Goal: Communication & Community: Answer question/provide support

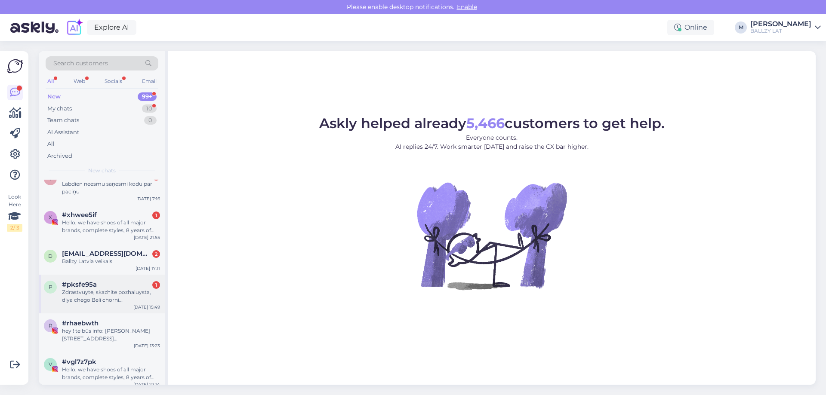
scroll to position [86, 0]
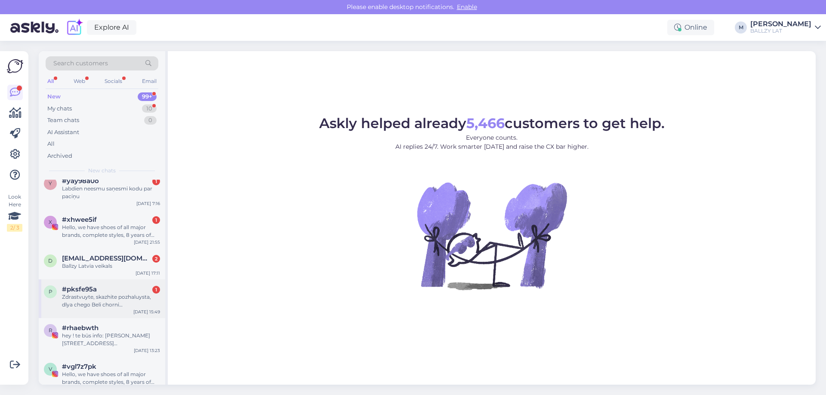
click at [114, 292] on div "#pksfe95a 1" at bounding box center [111, 289] width 98 height 8
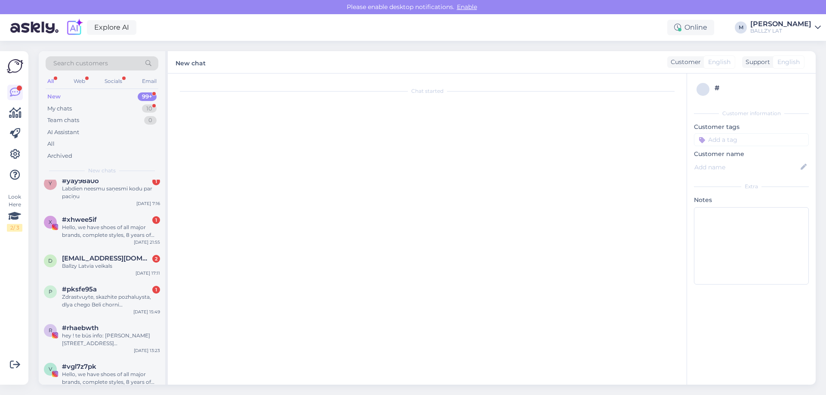
scroll to position [0, 0]
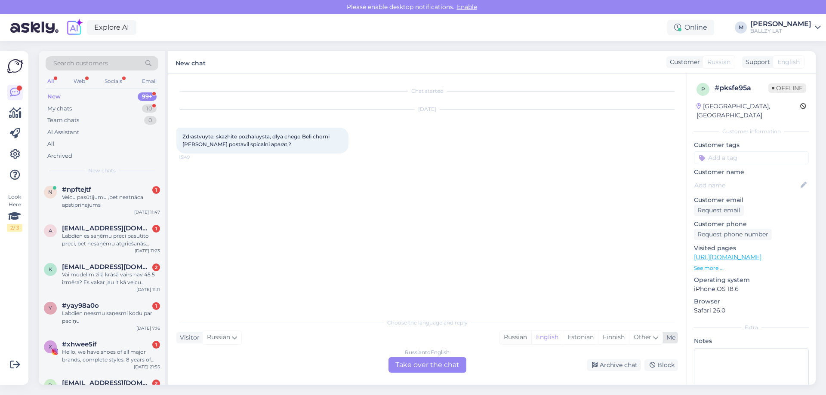
click at [511, 338] on div "Russian" at bounding box center [515, 337] width 32 height 13
click at [439, 364] on div "Russian to Russian Take over the chat" at bounding box center [427, 364] width 78 height 15
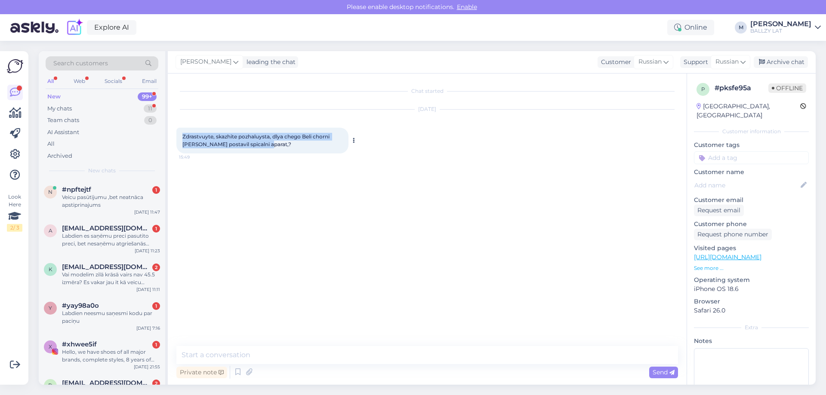
drag, startPoint x: 276, startPoint y: 144, endPoint x: 182, endPoint y: 136, distance: 94.9
click at [182, 136] on div "Zdrastvuyte, skazhite pozhaluysta, dlya chego Beli chorni [PERSON_NAME] postavi…" at bounding box center [262, 141] width 172 height 26
copy span "Zdrastvuyte, skazhite pozhaluysta, dlya chego Beli chorni [PERSON_NAME] postavi…"
click at [317, 231] on div "Chat started [DATE] Zdrastvuyte, skazhite pozhaluysta, dlya chego Beli chorni […" at bounding box center [430, 210] width 509 height 256
click at [303, 352] on textarea at bounding box center [426, 355] width 501 height 18
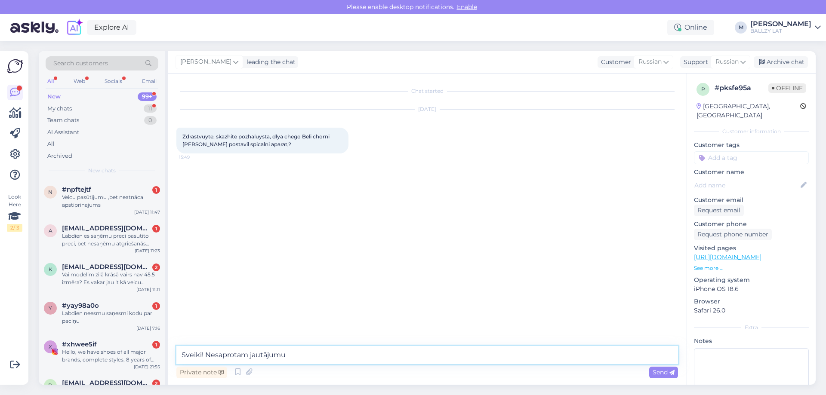
type textarea "Sveiki! Nesaprotam jautājumu?"
drag, startPoint x: 304, startPoint y: 359, endPoint x: 153, endPoint y: 355, distance: 151.4
click at [153, 355] on div "Search customers All Web Socials Email New 99+ My chats 11 Team chats 0 AI Assi…" at bounding box center [427, 218] width 777 height 334
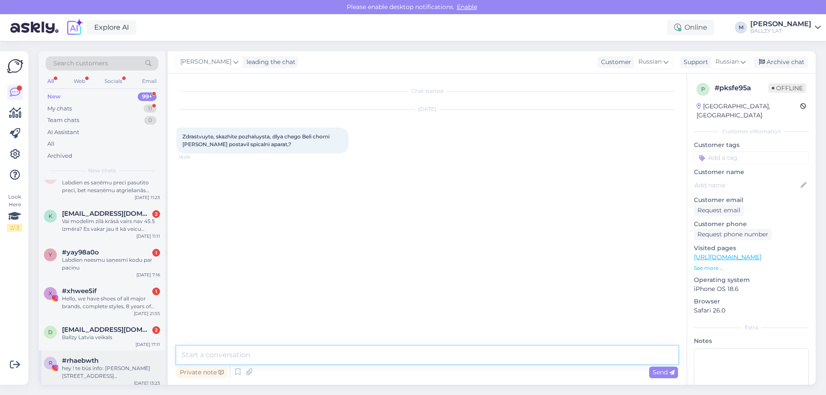
scroll to position [129, 0]
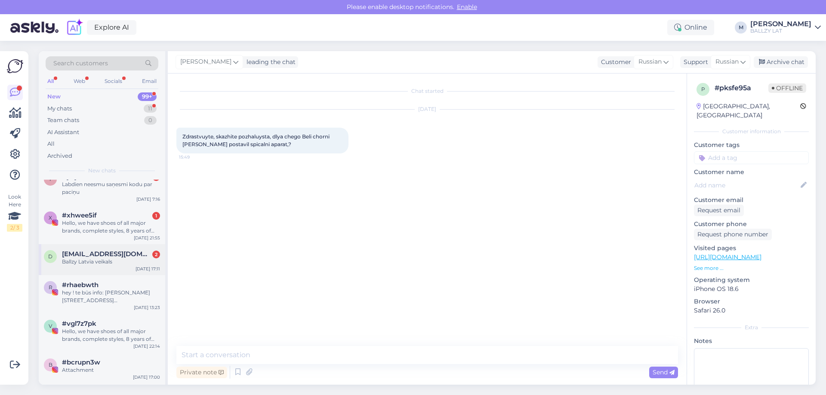
click at [122, 270] on div "d [EMAIL_ADDRESS][DOMAIN_NAME] 2 Ballzy Latvia veikals [DATE] 17:11" at bounding box center [102, 259] width 126 height 31
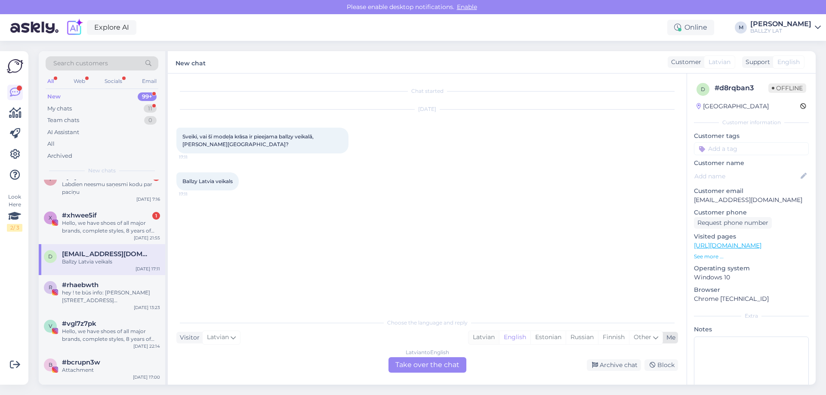
click at [479, 335] on div "Latvian" at bounding box center [483, 337] width 31 height 13
click at [444, 358] on div "Latvian to Latvian Take over the chat" at bounding box center [427, 364] width 78 height 15
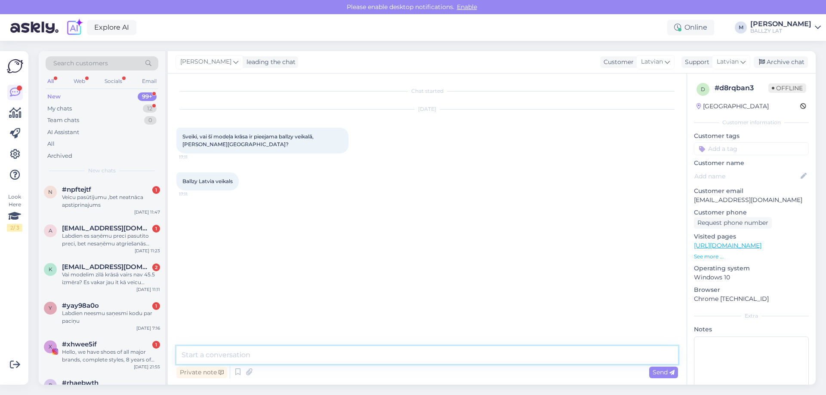
click at [348, 361] on textarea at bounding box center [426, 355] width 501 height 18
type textarea "Sveiki! par kuriem apaviem ir runa?"
click at [82, 353] on div "Hello, we have shoes of all major brands, complete styles, 8 years of professio…" at bounding box center [111, 355] width 98 height 15
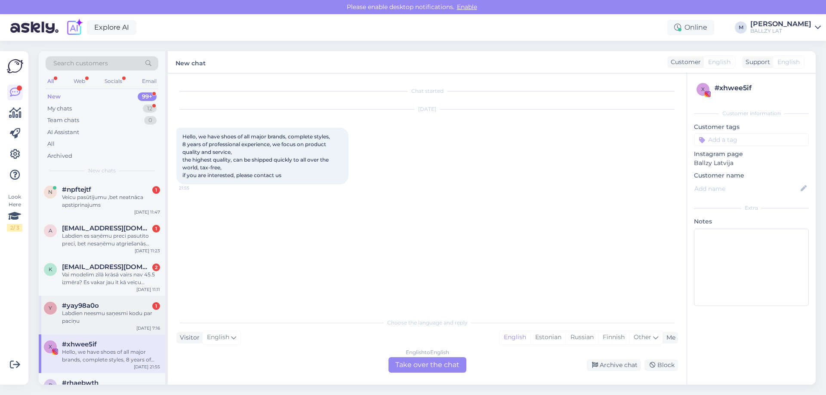
click at [120, 321] on div "Labdien neesmu saņesmi kodu par paciņu" at bounding box center [111, 317] width 98 height 15
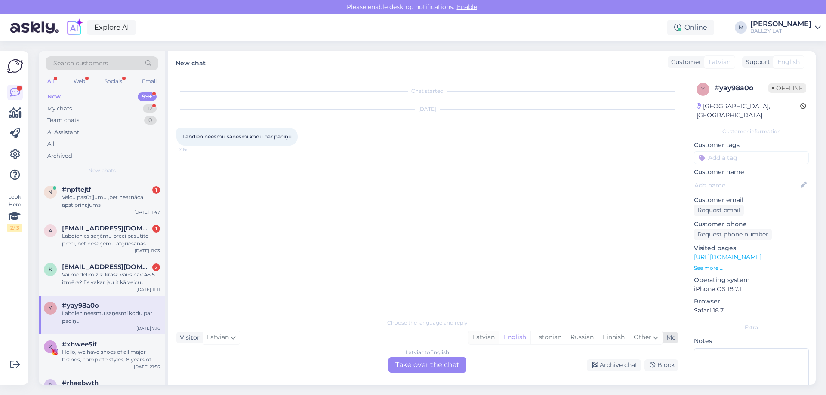
click at [471, 336] on div "Latvian" at bounding box center [483, 337] width 31 height 13
click at [444, 362] on div "Latvian to Latvian Take over the chat" at bounding box center [427, 364] width 78 height 15
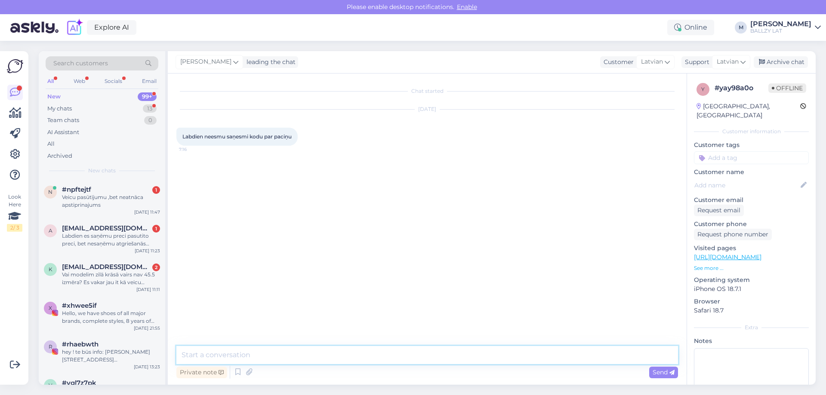
click at [335, 361] on textarea at bounding box center [426, 355] width 501 height 18
type textarea "Sveiki! Atsūtiet, lūdzu, pasūtījuma numuru"
click at [117, 278] on div "Vai modelim zilā krāsā vairs nav 45.5 izmēra? Es vakar jau it kā veicu maksājum…" at bounding box center [111, 278] width 98 height 15
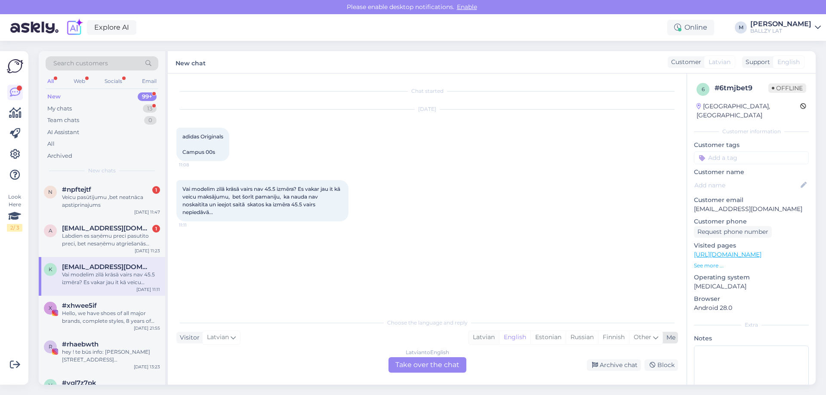
click at [486, 341] on div "Latvian" at bounding box center [483, 337] width 31 height 13
click at [428, 367] on div "Latvian to Latvian Take over the chat" at bounding box center [427, 364] width 78 height 15
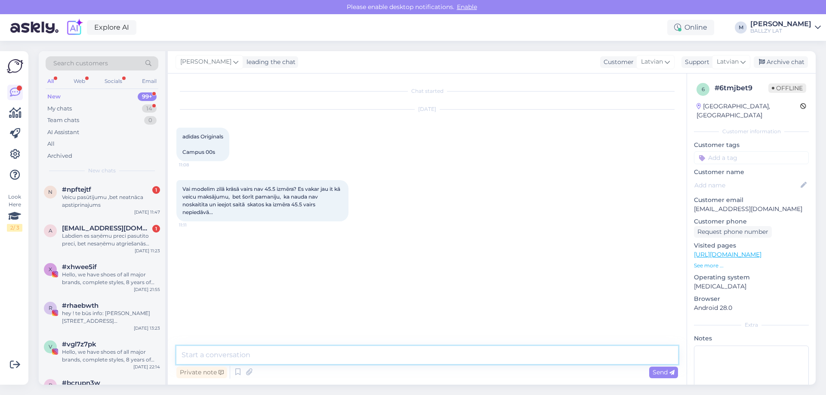
drag, startPoint x: 288, startPoint y: 351, endPoint x: 305, endPoint y: 349, distance: 17.3
click at [289, 351] on textarea at bounding box center [426, 355] width 501 height 18
drag, startPoint x: 694, startPoint y: 201, endPoint x: 748, endPoint y: 201, distance: 53.7
click at [748, 205] on p "[EMAIL_ADDRESS][DOMAIN_NAME]" at bounding box center [751, 209] width 115 height 9
copy p "[EMAIL_ADDRESS][DOMAIN_NAME]"
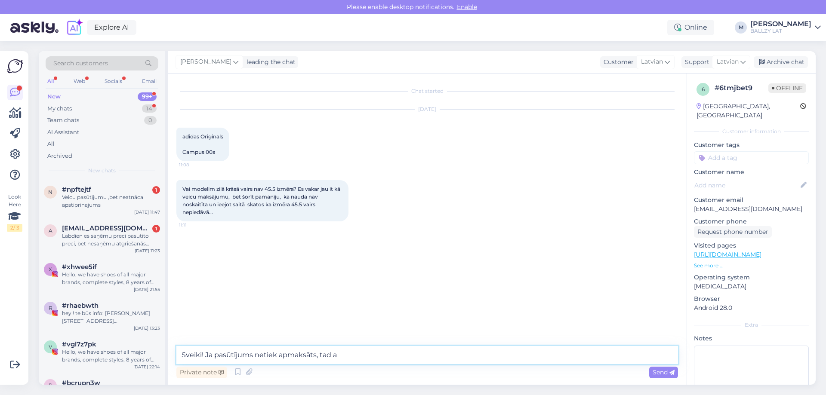
click at [357, 355] on textarea "Sveiki! Ja pasūtījums netiek apmaksāts, tad a" at bounding box center [426, 355] width 501 height 18
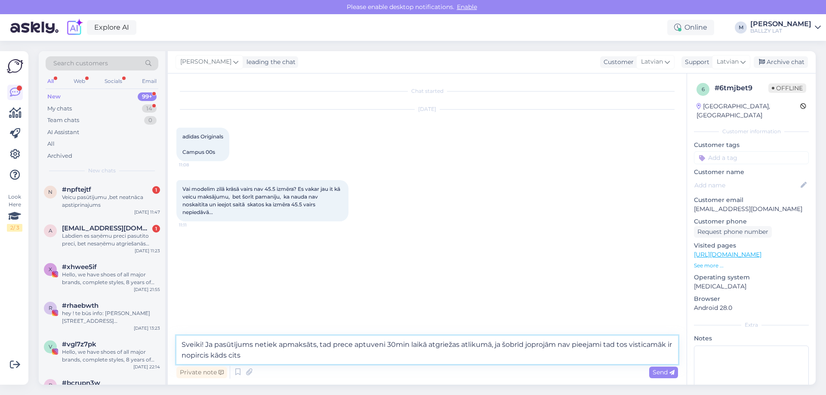
type textarea "Sveiki! Ja pasūtījums netiek apmaksāts, tad prece aptuveni 30min laikā atgrieža…"
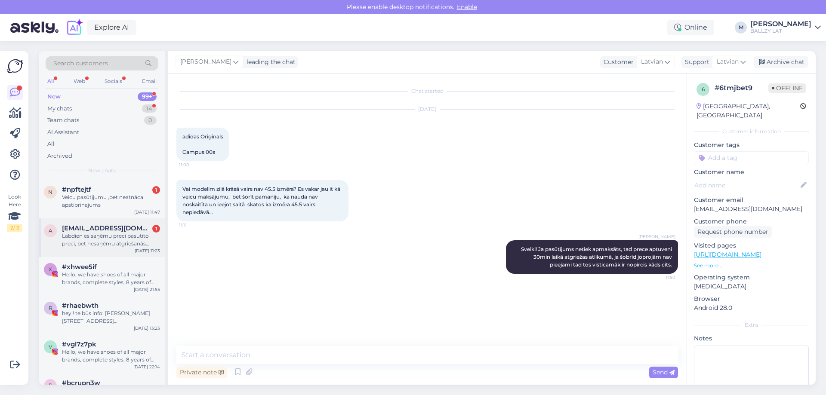
click at [125, 232] on span "[EMAIL_ADDRESS][DOMAIN_NAME]" at bounding box center [106, 228] width 89 height 8
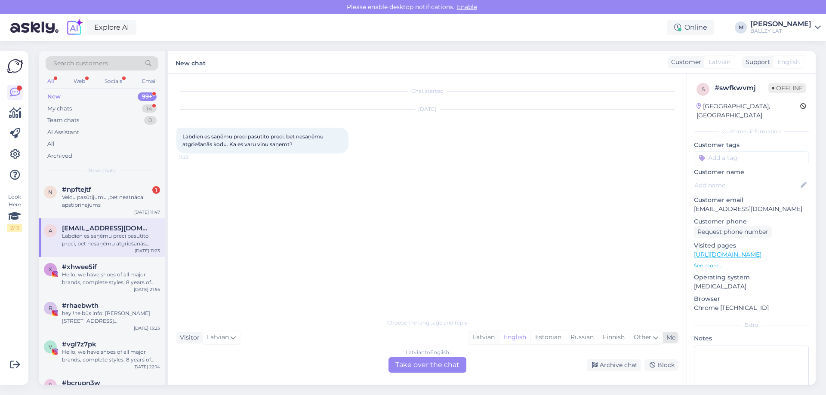
click at [479, 339] on div "Latvian" at bounding box center [483, 337] width 31 height 13
click at [442, 359] on div "Latvian to Latvian Take over the chat" at bounding box center [427, 364] width 78 height 15
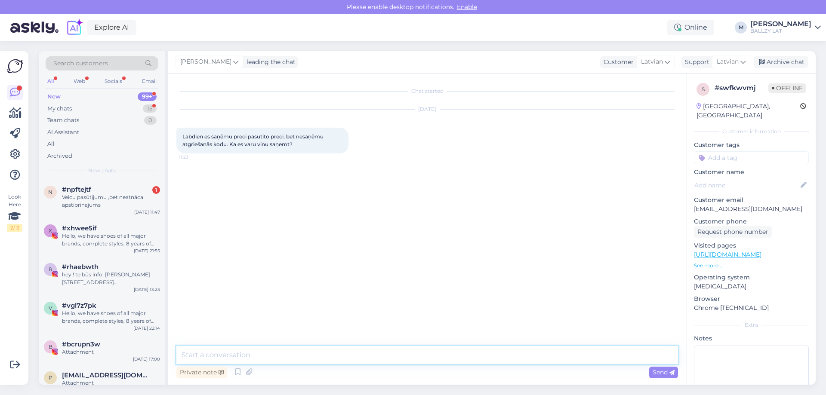
click at [356, 357] on textarea at bounding box center [426, 355] width 501 height 18
type textarea "Sveiki! Caur kādu pakomātu saņēmāt?"
click at [96, 200] on div "Veicu pasūtījumu ,bet neatnāca apstiprinajums" at bounding box center [111, 200] width 98 height 15
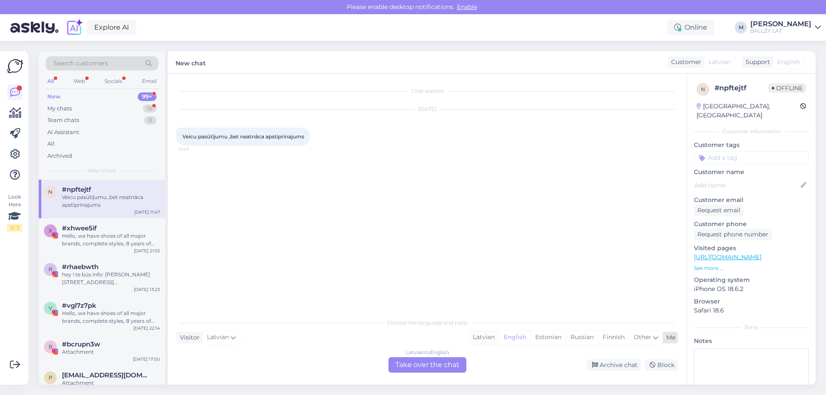
click at [478, 339] on div "Latvian" at bounding box center [483, 337] width 31 height 13
click at [410, 362] on div "Latvian to Latvian Take over the chat" at bounding box center [427, 364] width 78 height 15
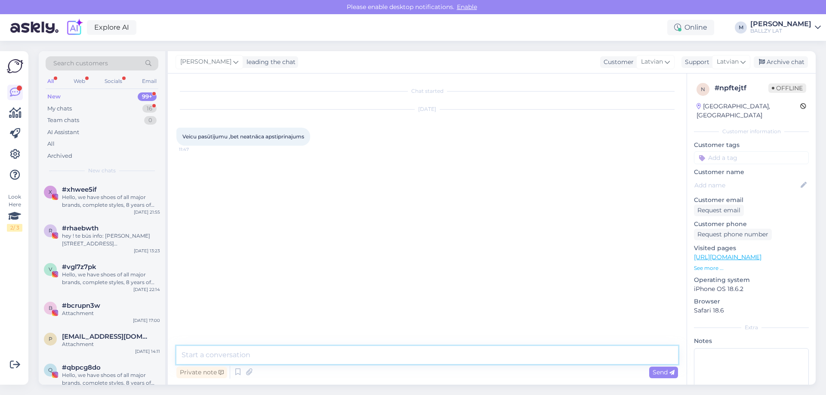
click at [303, 360] on textarea at bounding box center [426, 355] width 501 height 18
type textarea "Sveiki! Uz kādu vārdu/uzvārdu un e-pastu tika veikts pasūtījums?"
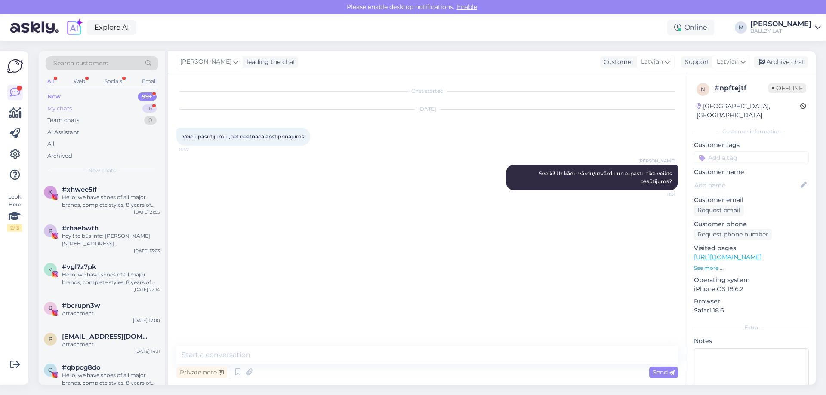
click at [84, 107] on div "My chats 16" at bounding box center [102, 109] width 113 height 12
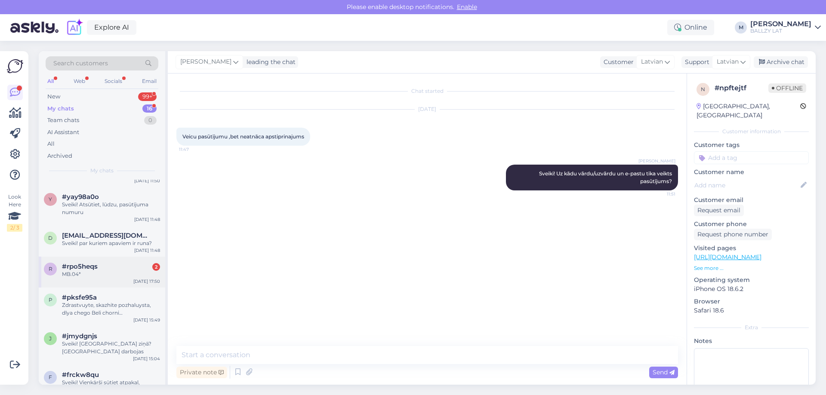
scroll to position [129, 0]
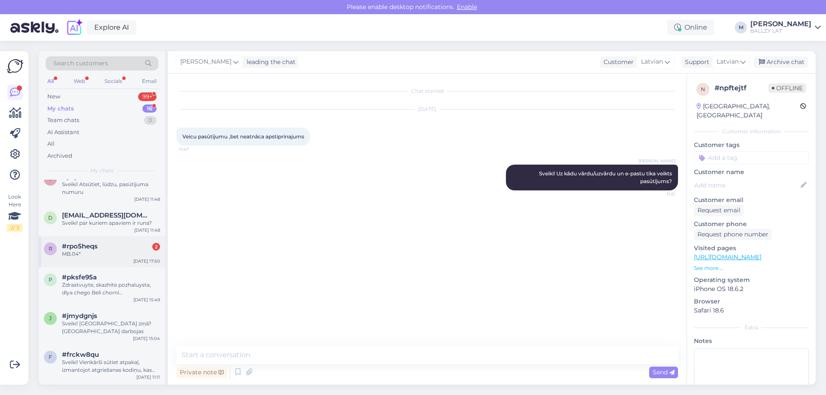
click at [121, 241] on div "r #rpo5heqs 2 MB.04* [DATE] 17:50" at bounding box center [102, 251] width 126 height 31
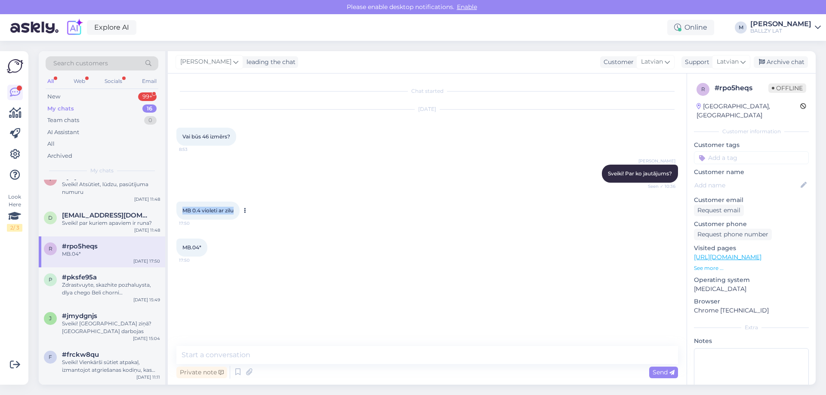
drag, startPoint x: 183, startPoint y: 210, endPoint x: 233, endPoint y: 215, distance: 50.9
click at [233, 215] on div "MB 0.4 violeti ar zilu 17:50" at bounding box center [207, 211] width 63 height 18
copy span "MB 0.4 violeti ar zilu"
click at [297, 353] on textarea at bounding box center [426, 355] width 501 height 18
type textarea "S"
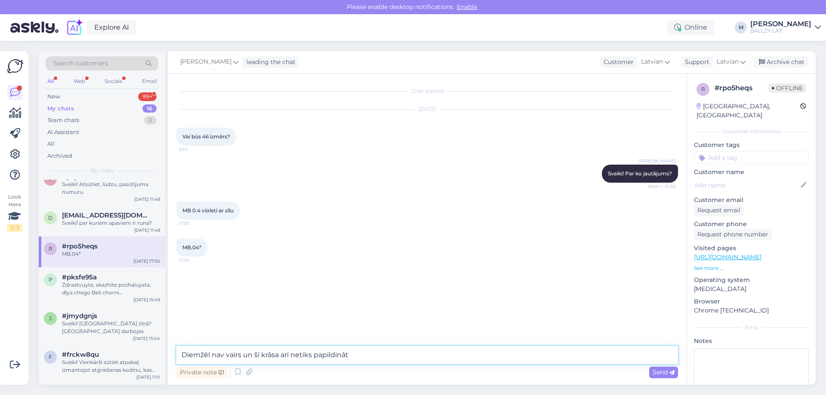
type textarea "Diemžēl nav vairs un šī krāsa arī netiks papildināta"
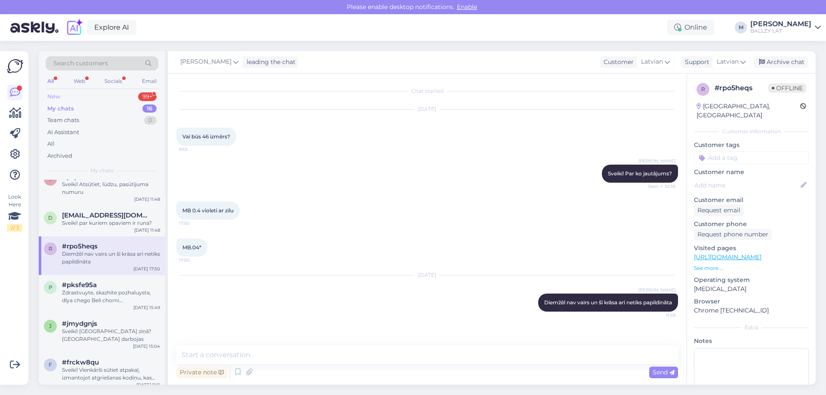
click at [78, 96] on div "New 99+" at bounding box center [102, 97] width 113 height 12
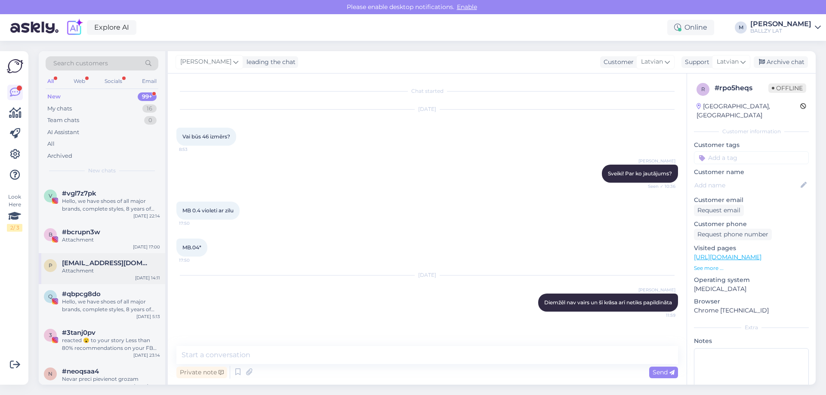
scroll to position [172, 0]
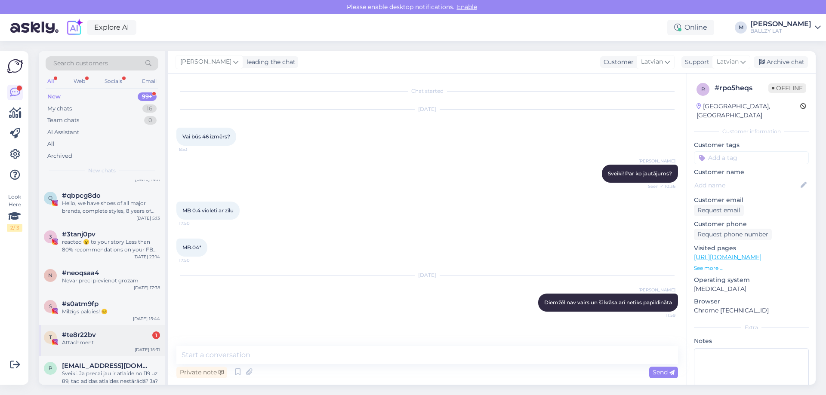
click at [107, 341] on div "Attachment" at bounding box center [111, 343] width 98 height 8
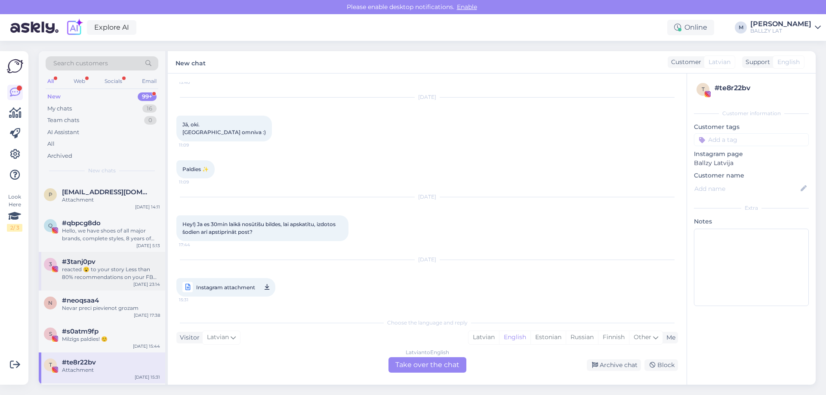
scroll to position [0, 0]
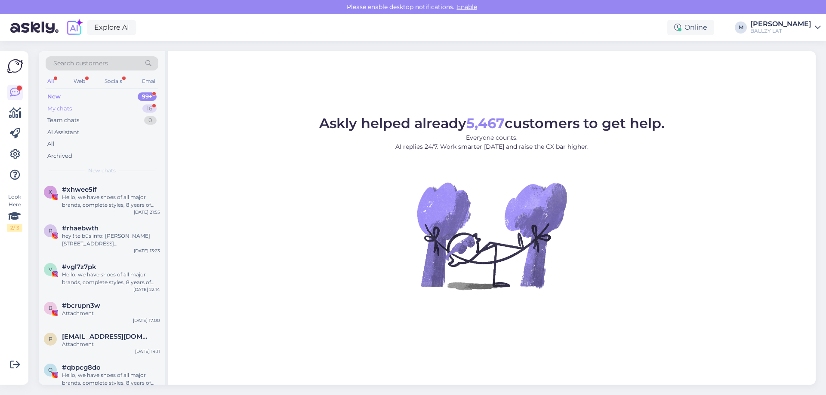
click at [76, 107] on div "My chats 16" at bounding box center [102, 109] width 113 height 12
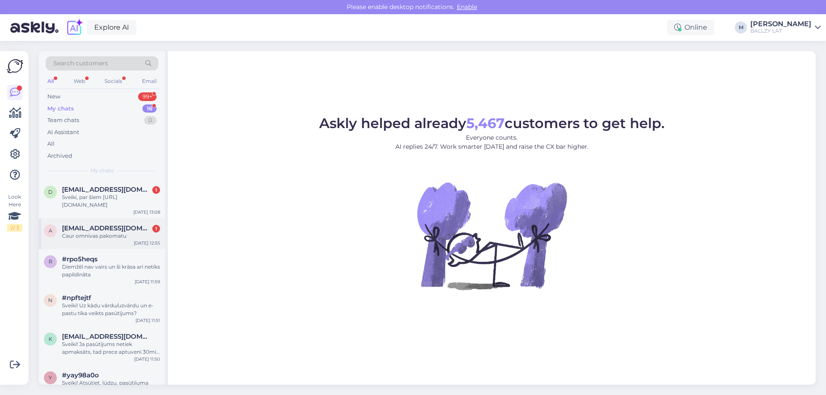
click at [107, 233] on div "Caur omnivas pakomatu" at bounding box center [111, 236] width 98 height 8
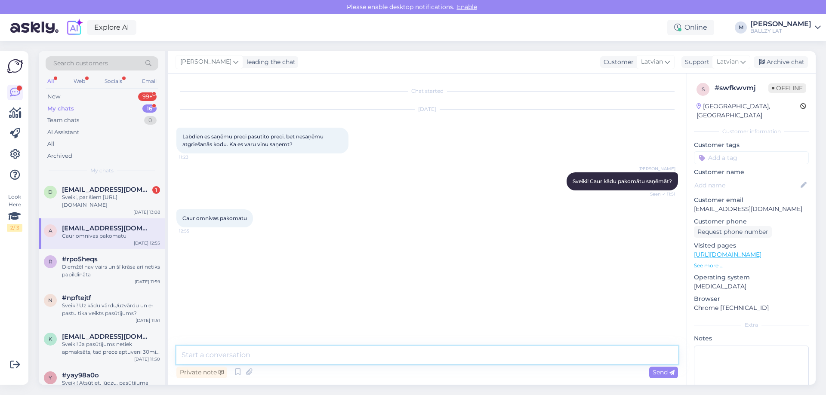
click at [261, 354] on textarea at bounding box center [426, 355] width 501 height 18
type textarea "Atgriešanas kodiņam jābūt tajā pašā īsziņā par preces piegādi"
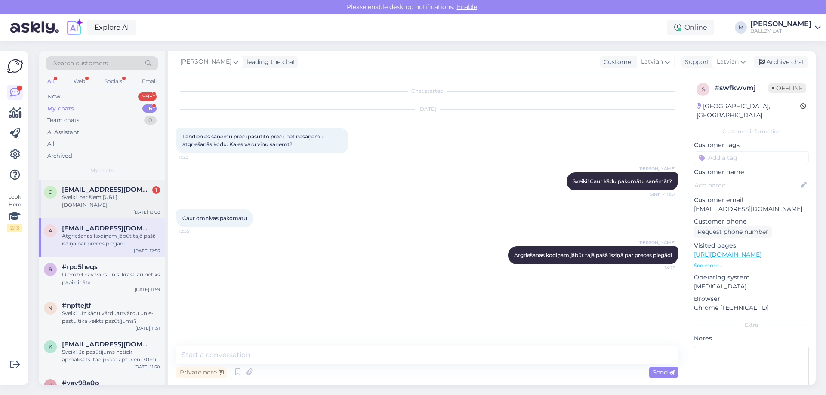
drag, startPoint x: 260, startPoint y: 344, endPoint x: 89, endPoint y: 203, distance: 221.4
click at [89, 203] on div "Sveiki, par šiem [URL][DOMAIN_NAME]" at bounding box center [111, 200] width 98 height 15
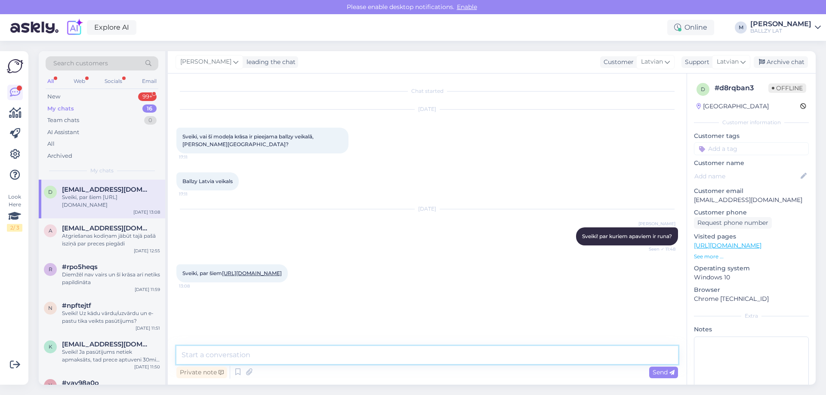
click at [282, 355] on textarea at bounding box center [426, 355] width 501 height 18
type textarea "Ir Čaka ielas veikalā, jā"
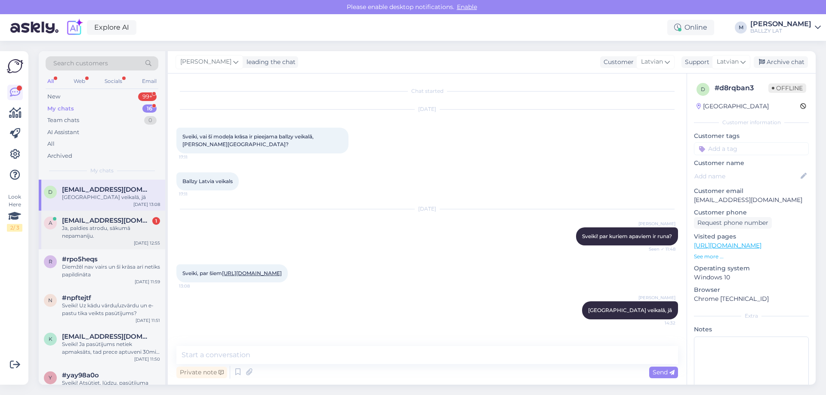
click at [106, 223] on span "[EMAIL_ADDRESS][DOMAIN_NAME]" at bounding box center [106, 221] width 89 height 8
